Goal: Browse casually: Explore the website without a specific task or goal

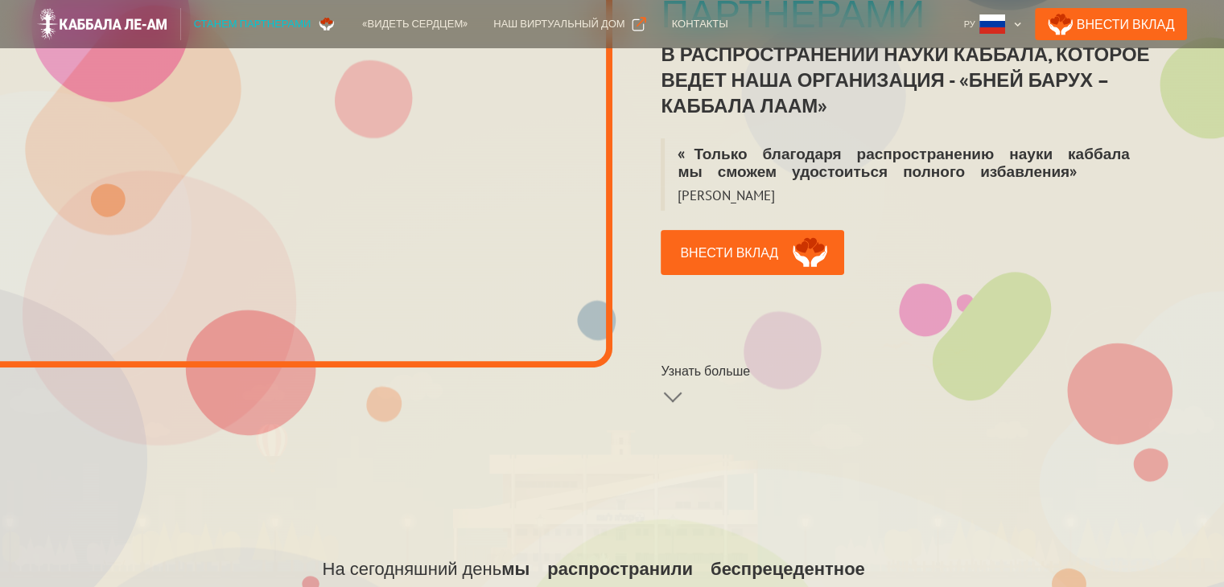
scroll to position [80, 0]
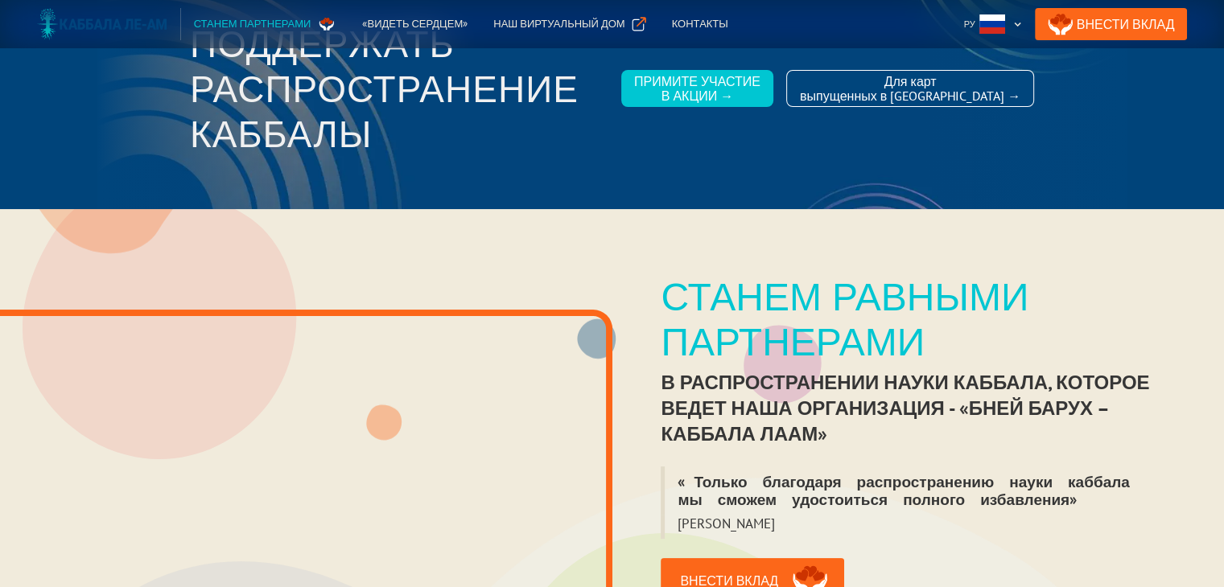
click at [51, 20] on img at bounding box center [102, 24] width 130 height 32
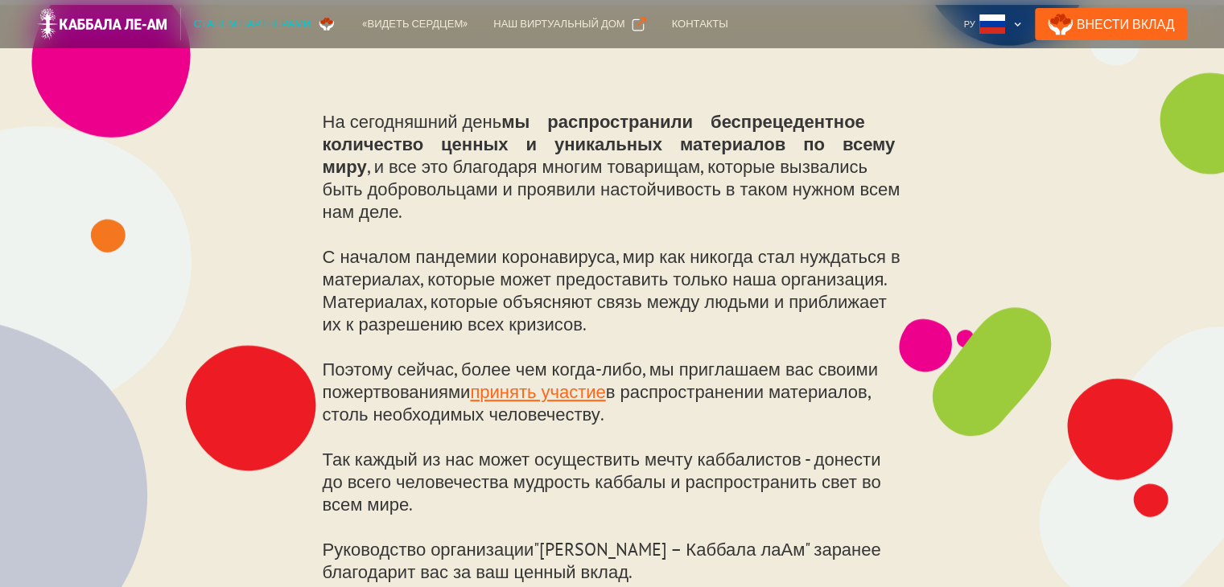
scroll to position [655, 0]
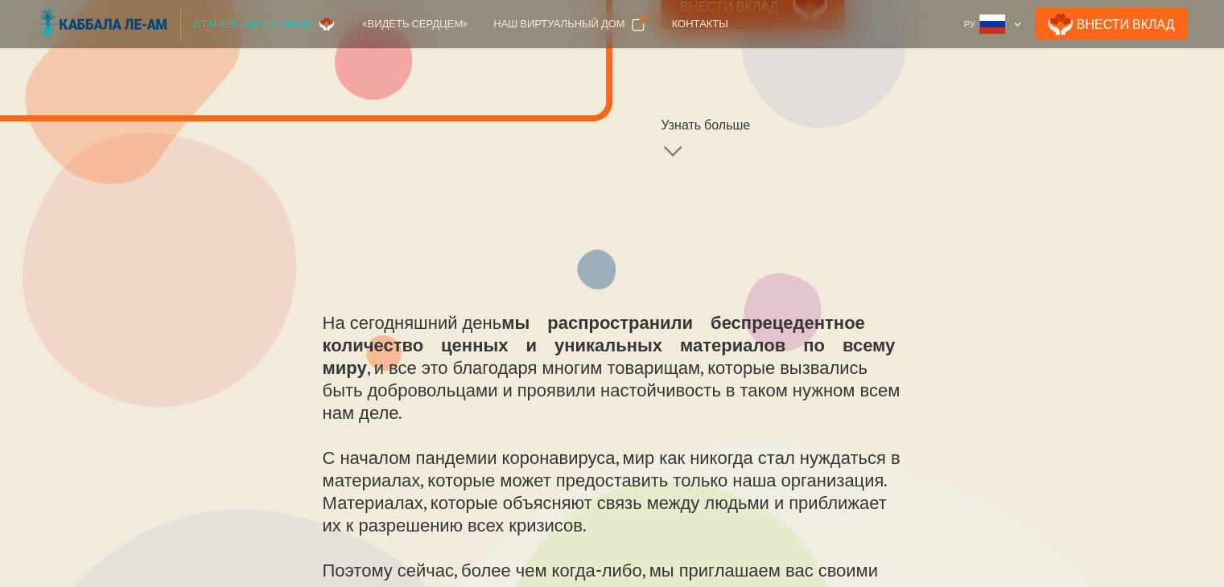
click at [129, 34] on img at bounding box center [102, 24] width 130 height 32
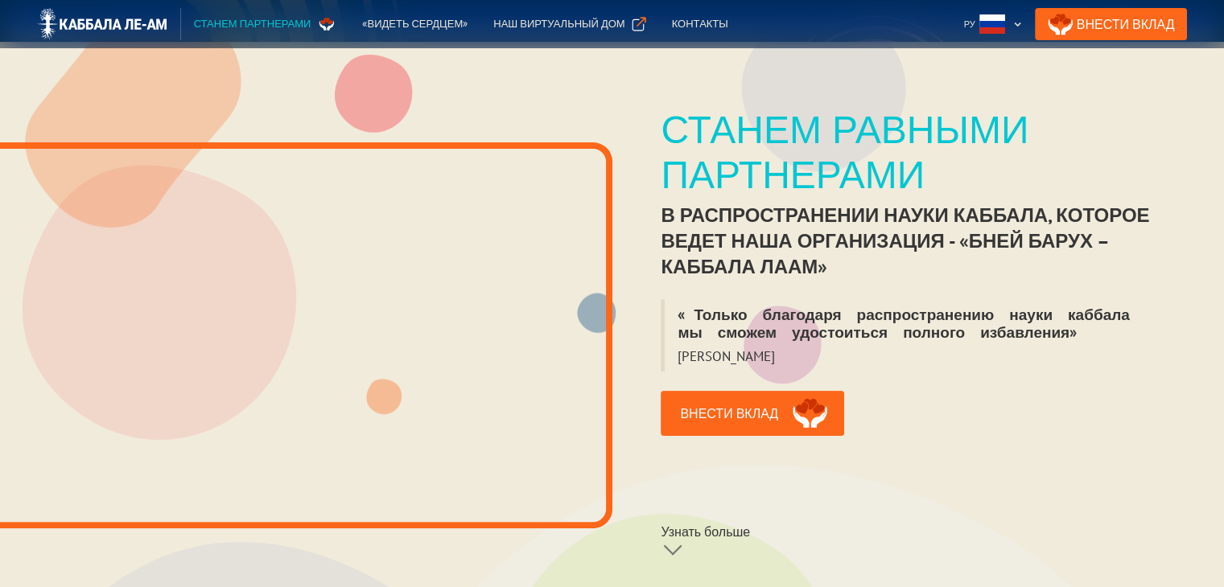
scroll to position [241, 0]
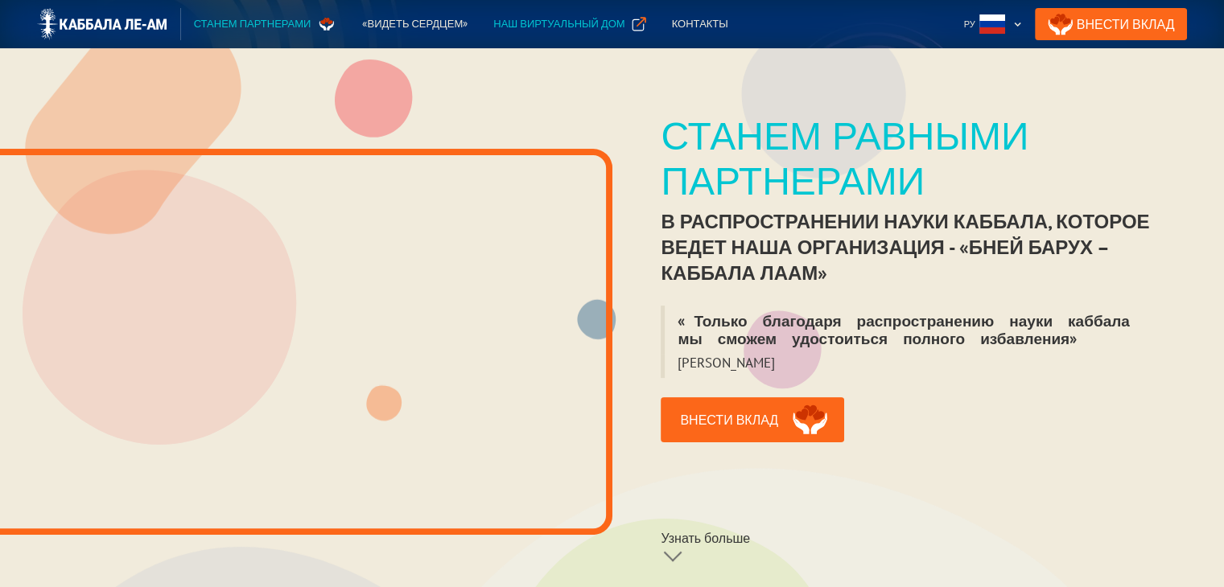
click at [563, 21] on div "Наш виртуальный дом" at bounding box center [558, 24] width 131 height 16
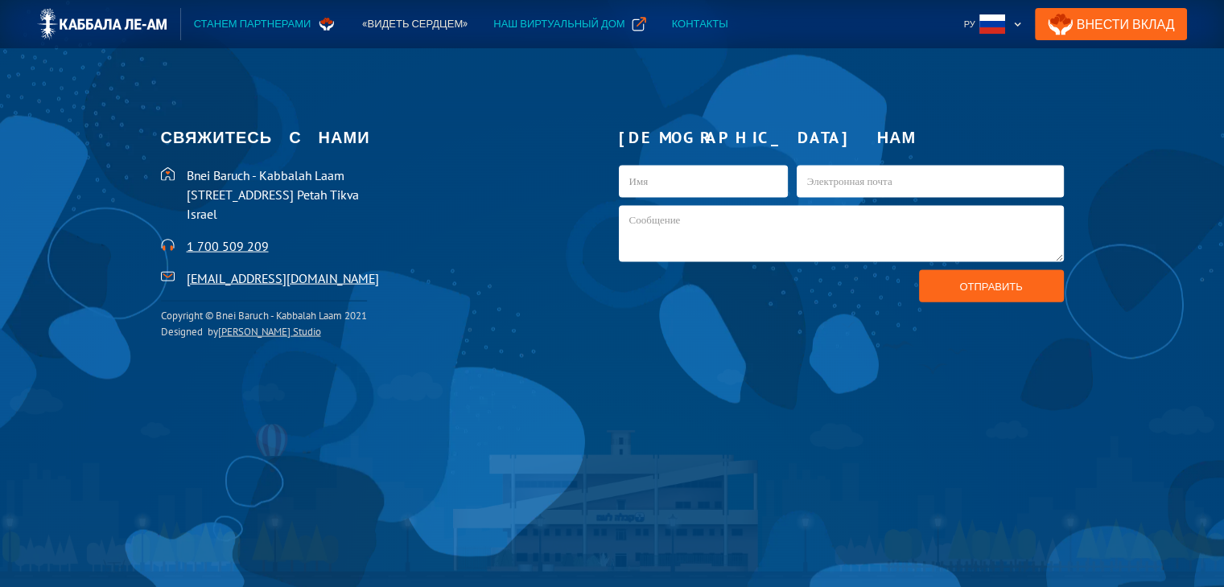
scroll to position [3552, 0]
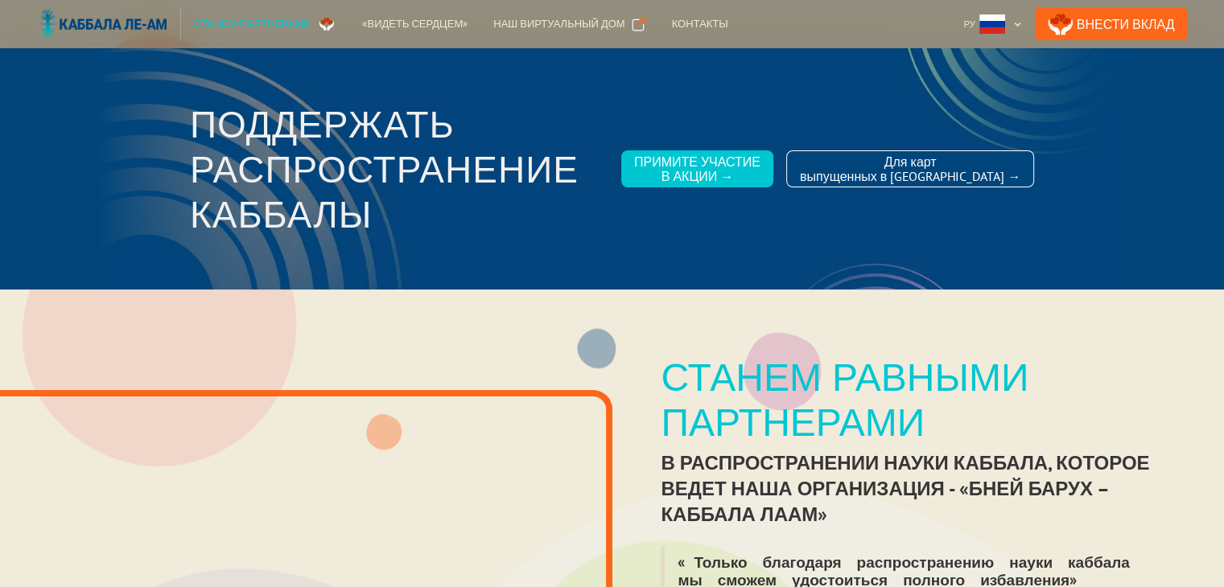
click at [144, 23] on img at bounding box center [102, 24] width 130 height 32
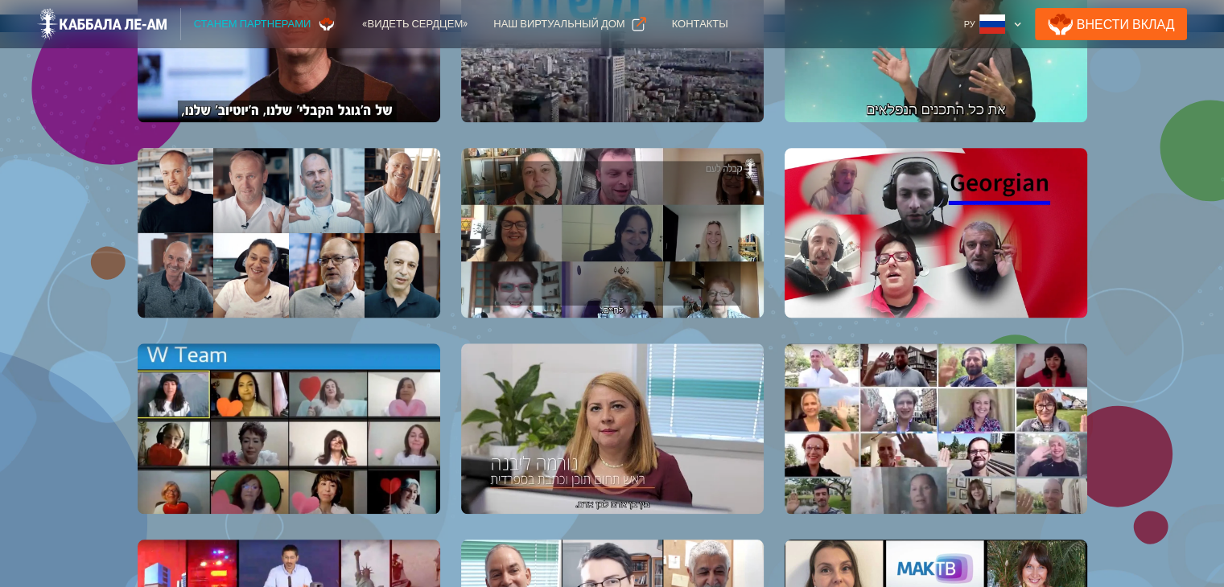
scroll to position [1609, 0]
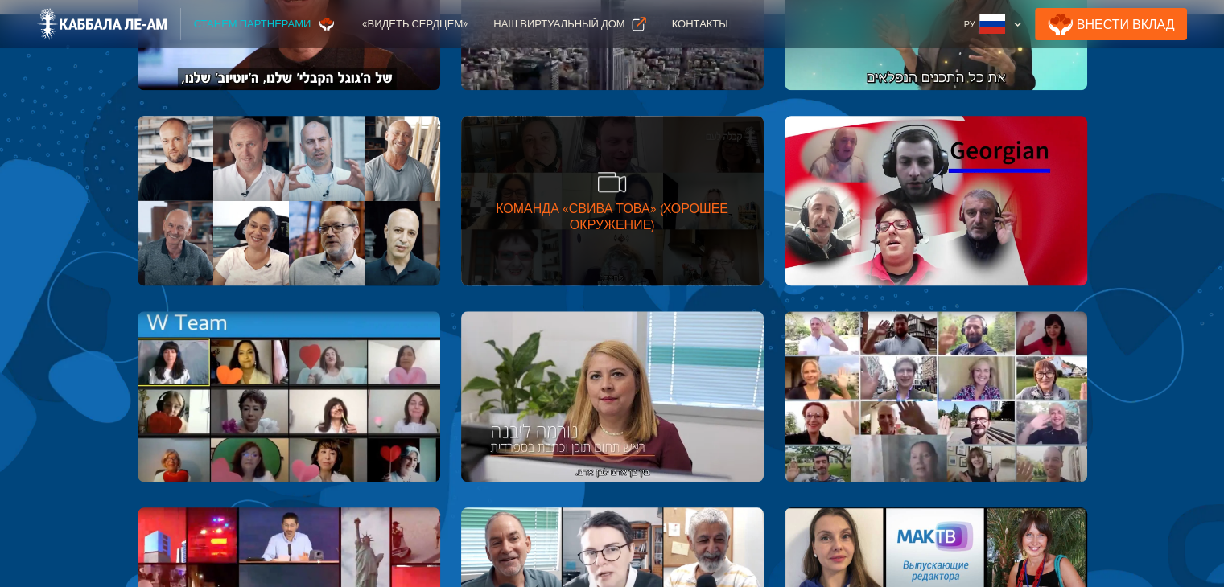
click at [692, 212] on div "Команда «Свива Това» (Хорошее Окружение)" at bounding box center [612, 216] width 303 height 32
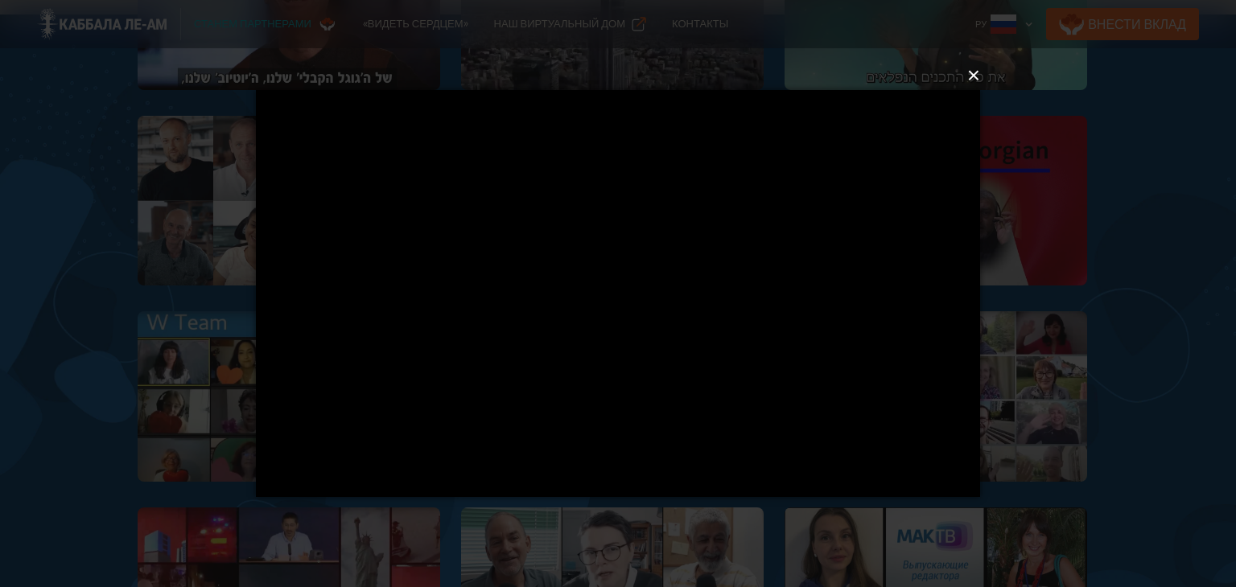
click at [970, 80] on button "×" at bounding box center [623, 75] width 724 height 35
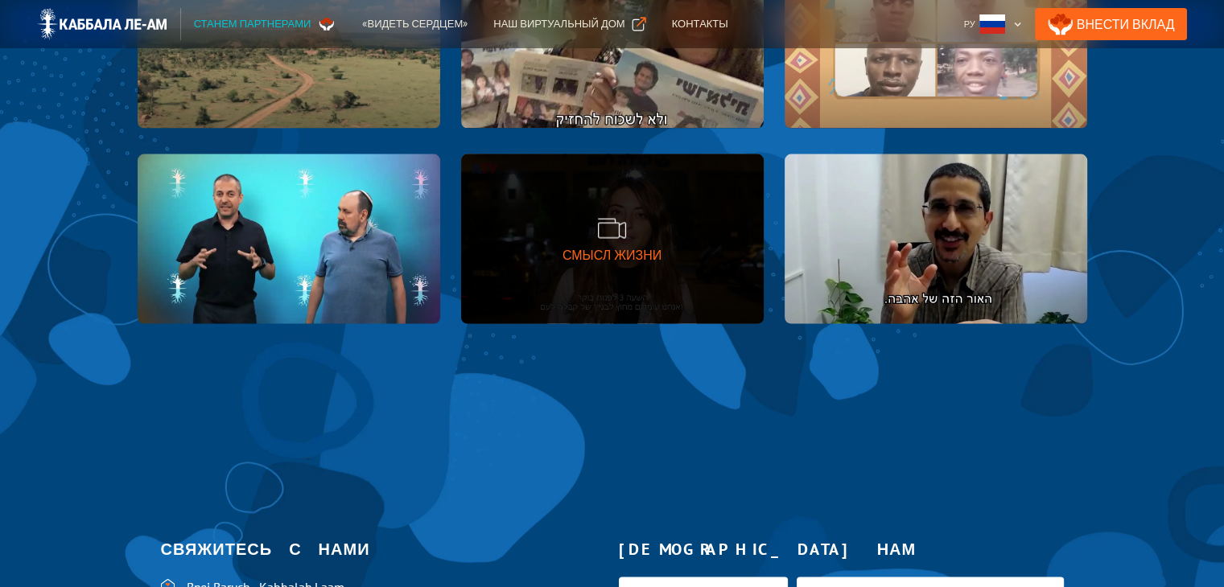
scroll to position [3552, 0]
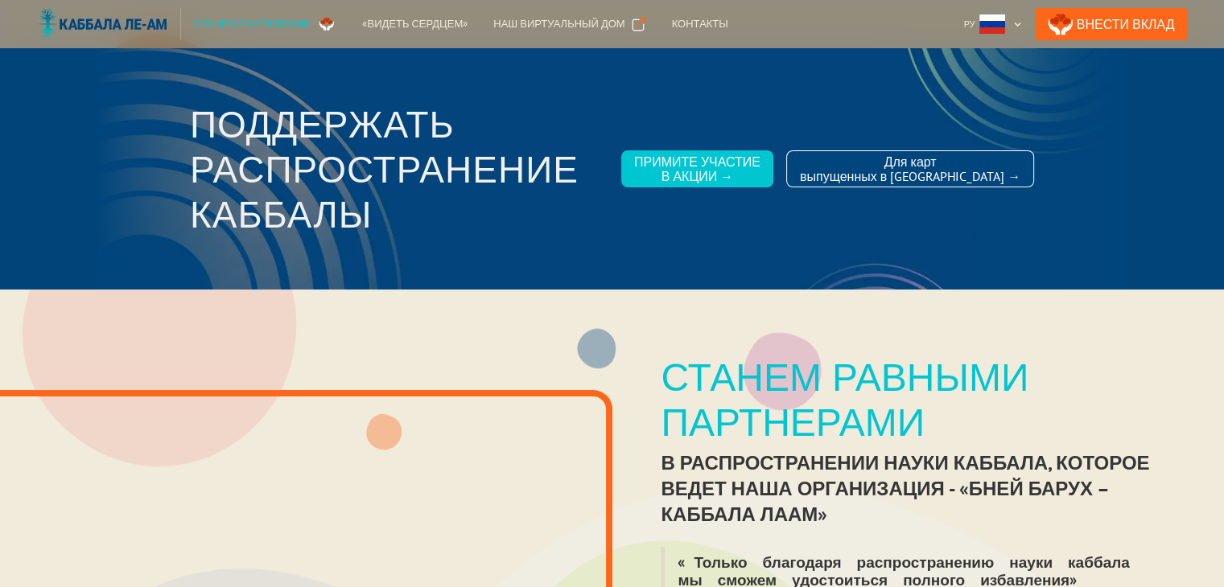
click at [98, 26] on img at bounding box center [102, 24] width 130 height 32
